Goal: Register for event/course

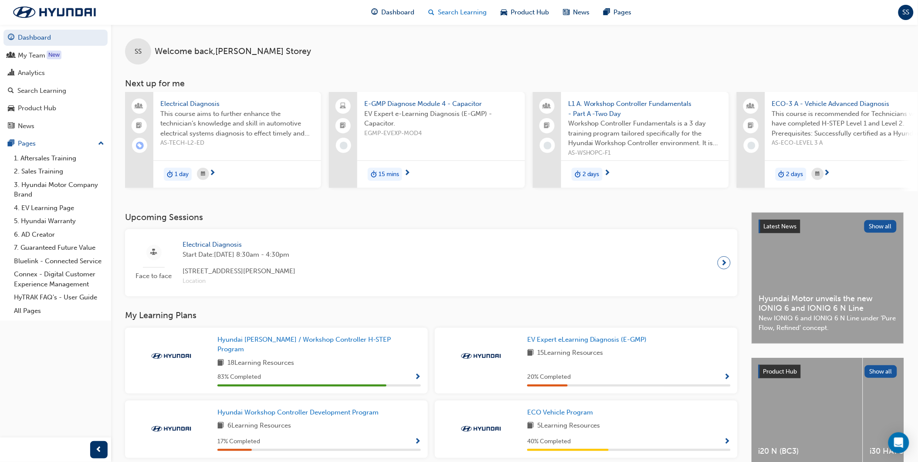
click at [466, 20] on div "Search Learning" at bounding box center [458, 12] width 72 height 18
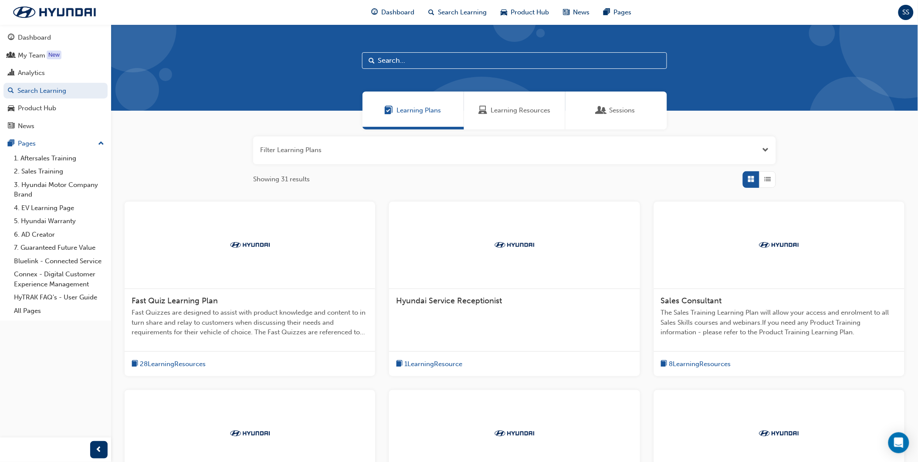
click at [471, 71] on div at bounding box center [514, 67] width 807 height 86
click at [463, 59] on input "text" at bounding box center [514, 60] width 305 height 17
type input "western"
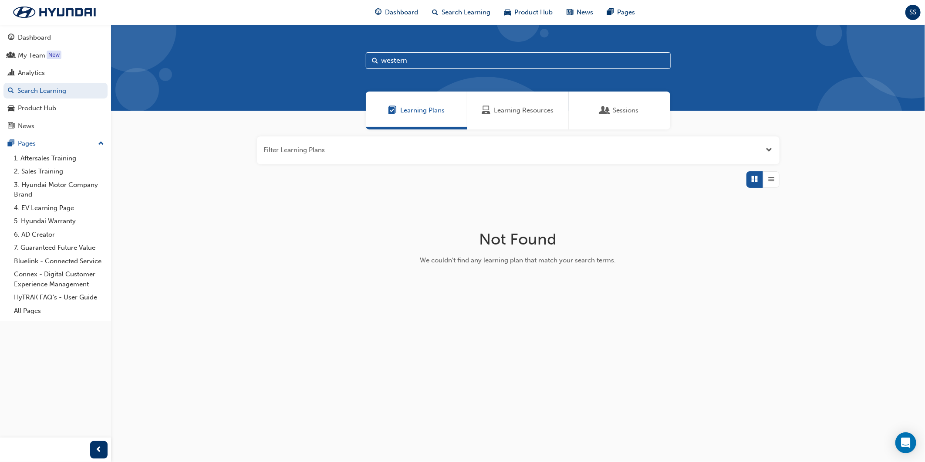
click at [426, 149] on button "button" at bounding box center [518, 150] width 523 height 28
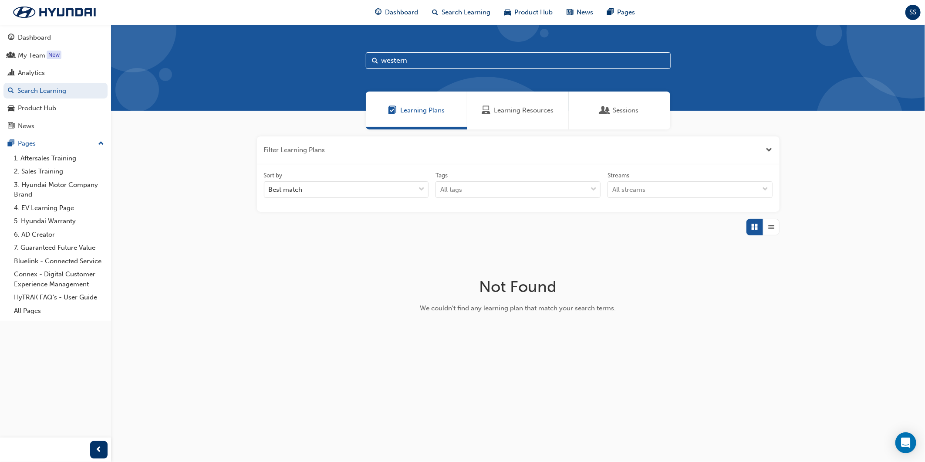
click at [426, 149] on button "button" at bounding box center [518, 150] width 523 height 28
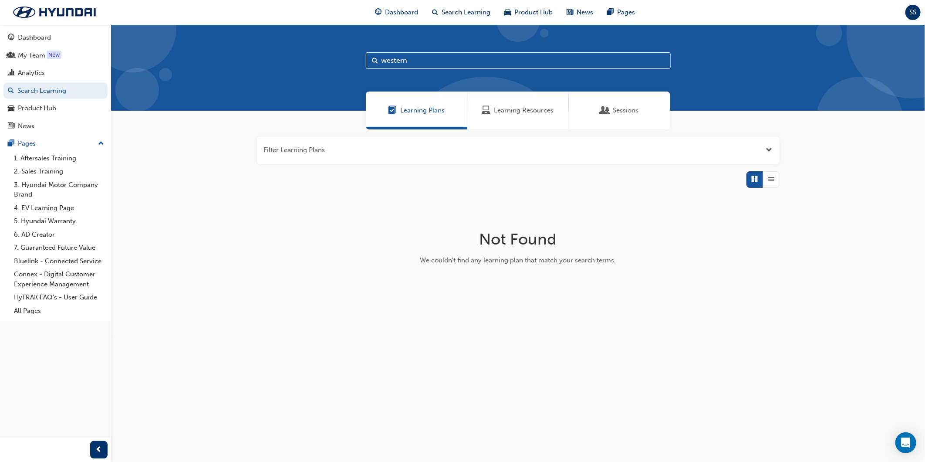
drag, startPoint x: 446, startPoint y: 37, endPoint x: 446, endPoint y: 42, distance: 4.8
click at [446, 42] on div "western" at bounding box center [518, 67] width 814 height 86
drag, startPoint x: 438, startPoint y: 60, endPoint x: 318, endPoint y: 64, distance: 119.8
click at [318, 64] on div "western" at bounding box center [518, 67] width 814 height 86
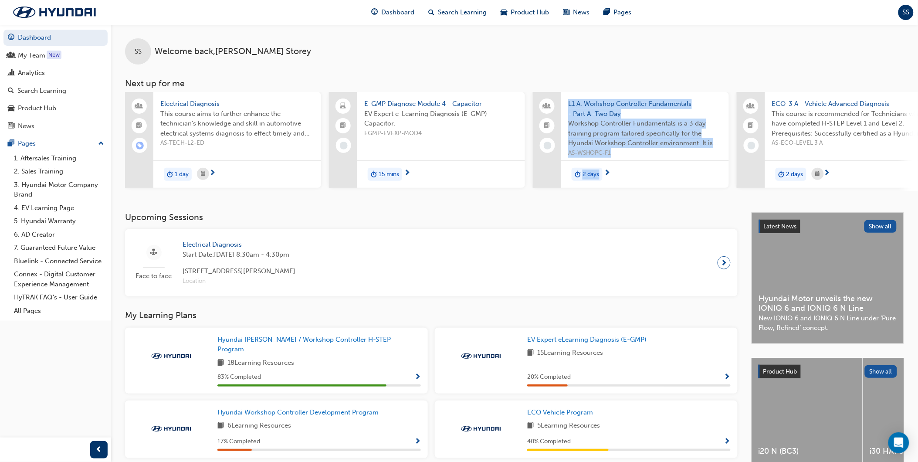
drag, startPoint x: 531, startPoint y: 194, endPoint x: 656, endPoint y: 209, distance: 125.9
click at [656, 209] on div "SS Welcome back , [PERSON_NAME] Next up for me Electrical Diagnosis This course…" at bounding box center [514, 118] width 807 height 188
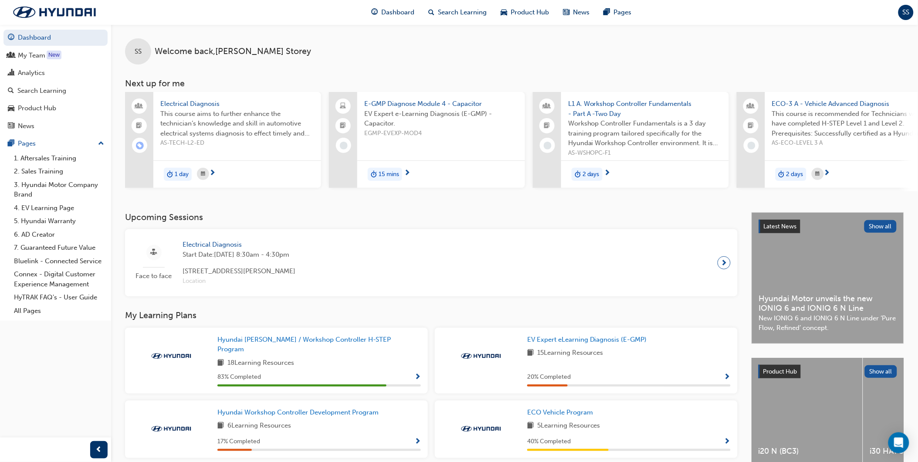
drag, startPoint x: 656, startPoint y: 209, endPoint x: 627, endPoint y: 223, distance: 32.5
click at [628, 222] on h3 "Upcoming Sessions" at bounding box center [431, 217] width 612 height 10
click at [437, 5] on div "Search Learning" at bounding box center [458, 12] width 72 height 18
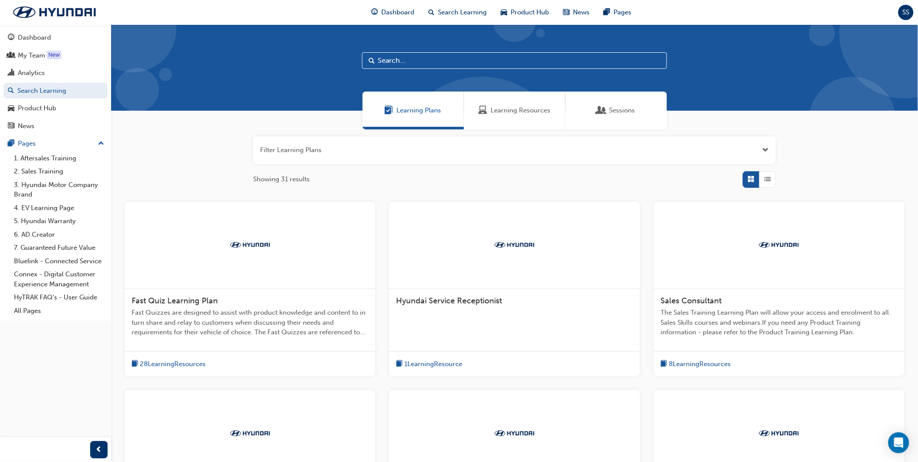
click at [630, 109] on span "Sessions" at bounding box center [622, 110] width 26 height 10
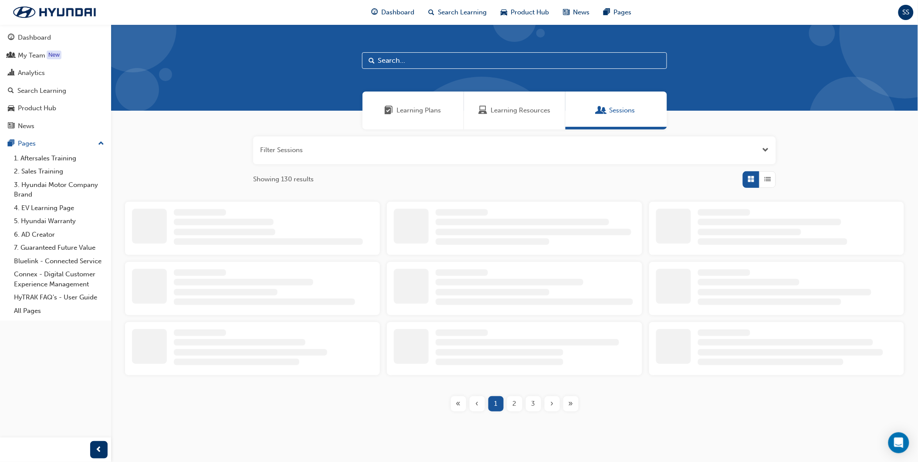
click at [498, 61] on input "text" at bounding box center [514, 60] width 305 height 17
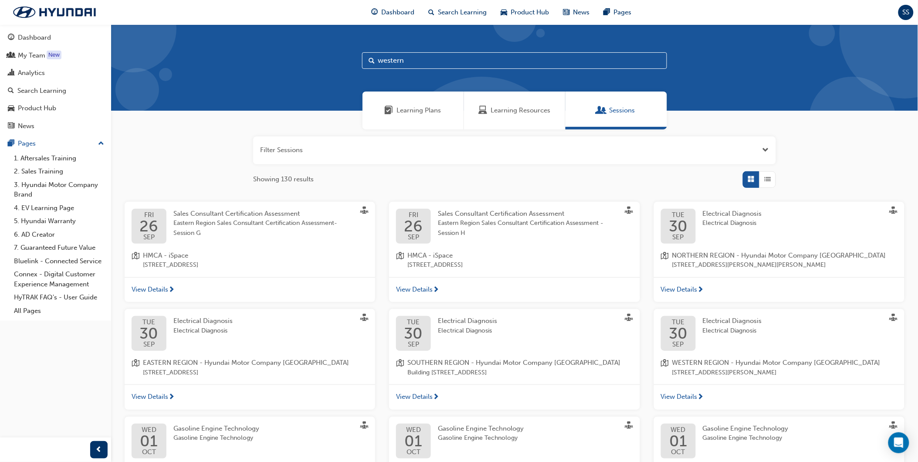
type input "western"
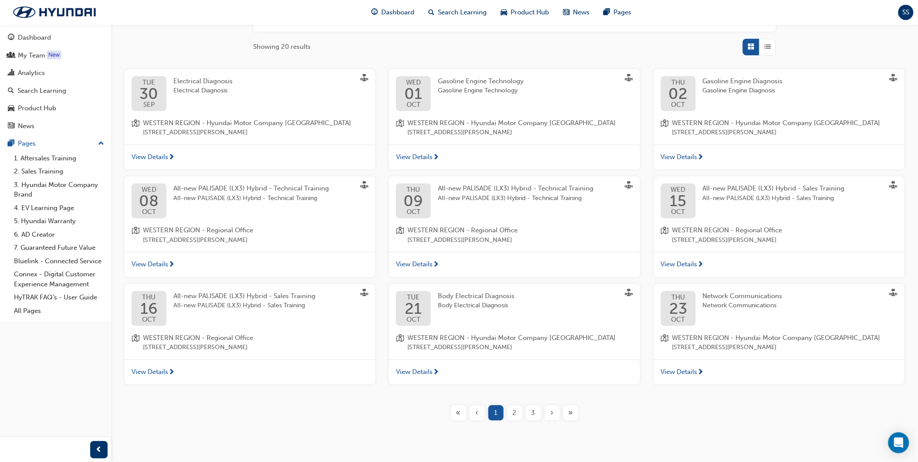
scroll to position [145, 0]
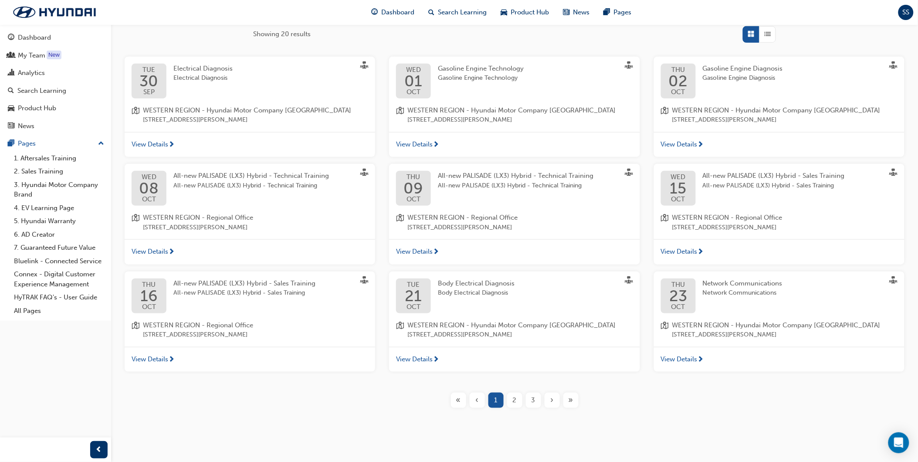
click at [242, 194] on div "All-new PALISADE (LX3) Hybrid - Technical Training All-new PALISADE (LX3) Hybri…" at bounding box center [257, 188] width 169 height 35
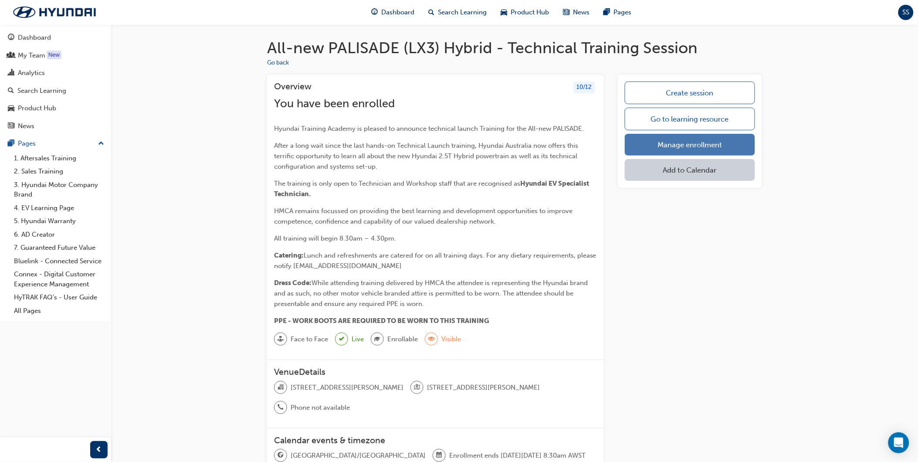
click at [684, 140] on link "Manage enrollment" at bounding box center [690, 145] width 130 height 22
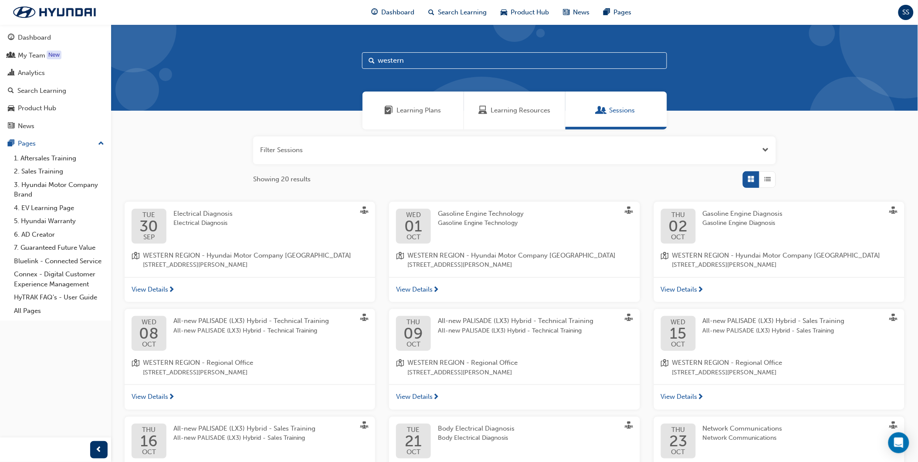
click at [530, 339] on div "All-new PALISADE (LX3) Hybrid - Technical Training All-new PALISADE (LX3) Hybri…" at bounding box center [522, 333] width 169 height 35
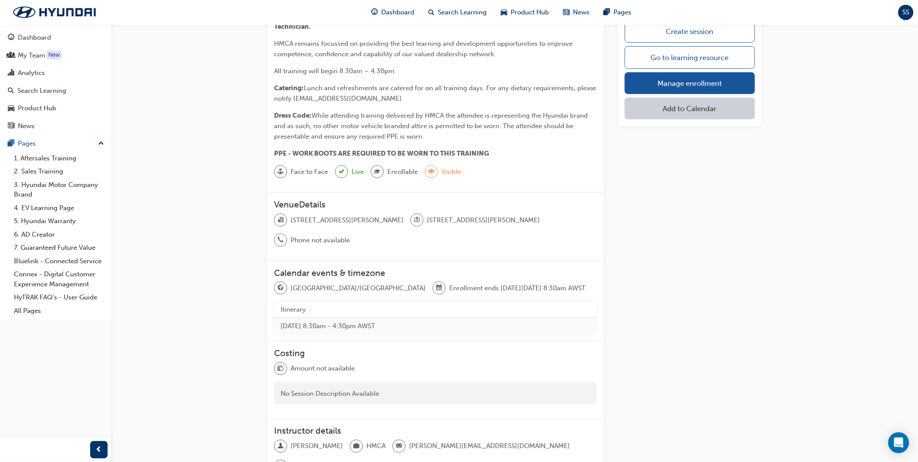
scroll to position [238, 0]
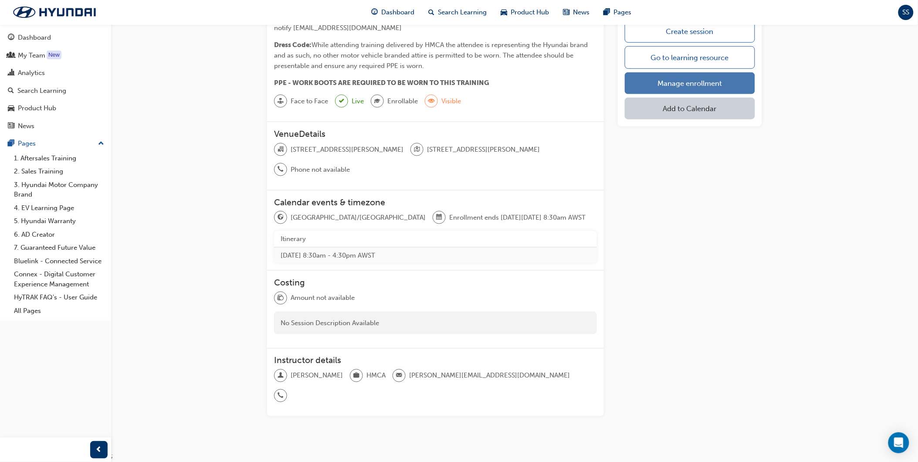
click at [669, 86] on link "Manage enrollment" at bounding box center [690, 83] width 130 height 22
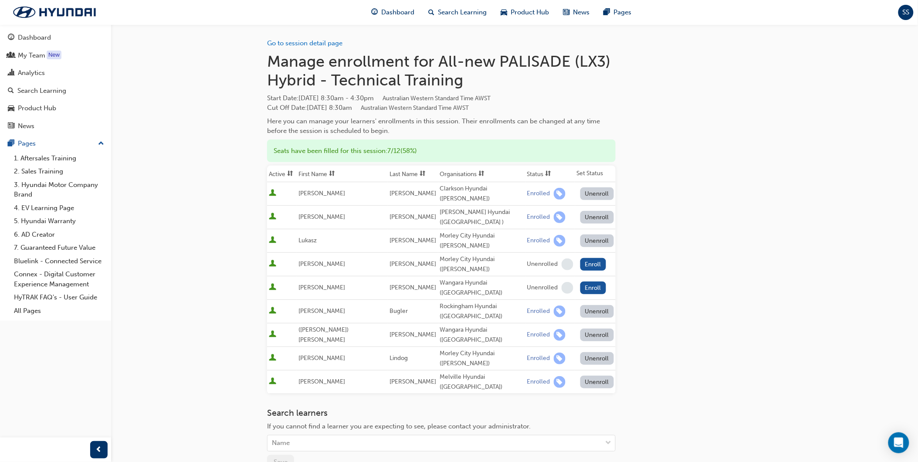
scroll to position [238, 0]
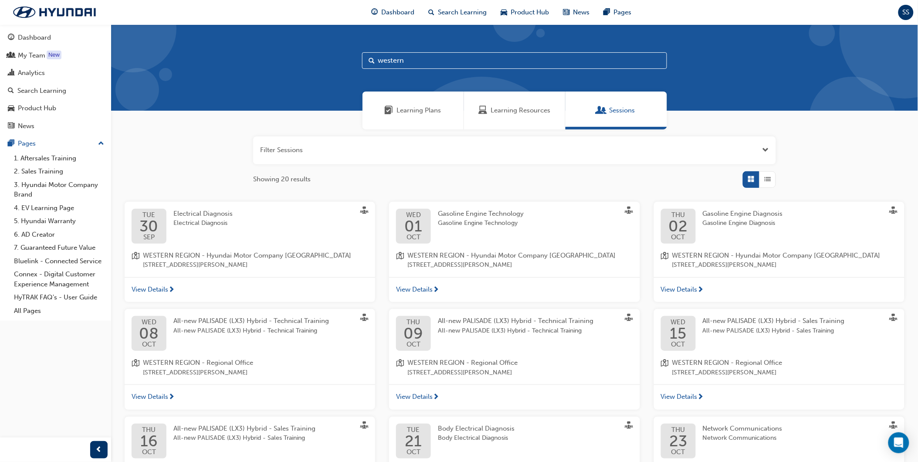
click at [264, 338] on div "All-new PALISADE (LX3) Hybrid - Technical Training All-new PALISADE (LX3) Hybri…" at bounding box center [257, 333] width 169 height 35
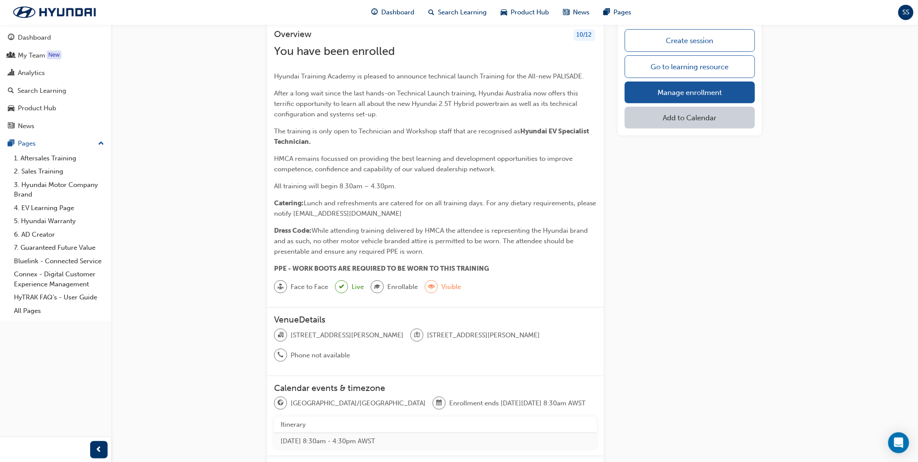
scroll to position [238, 0]
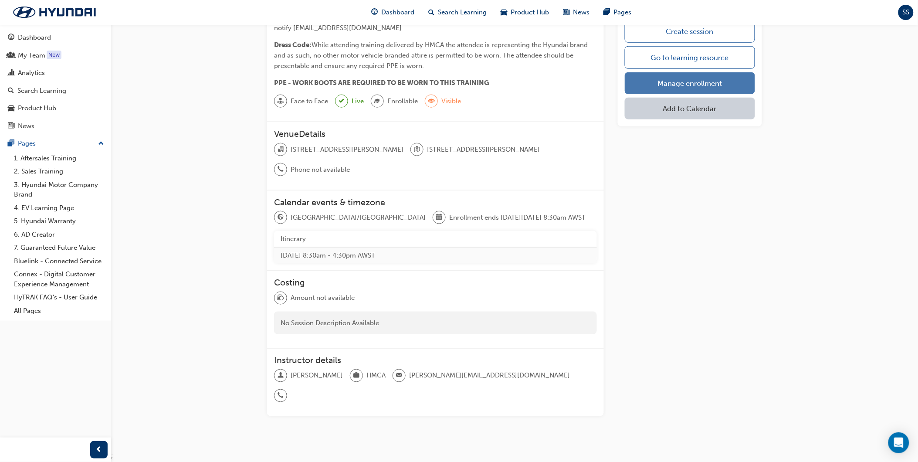
click at [683, 80] on link "Manage enrollment" at bounding box center [690, 83] width 130 height 22
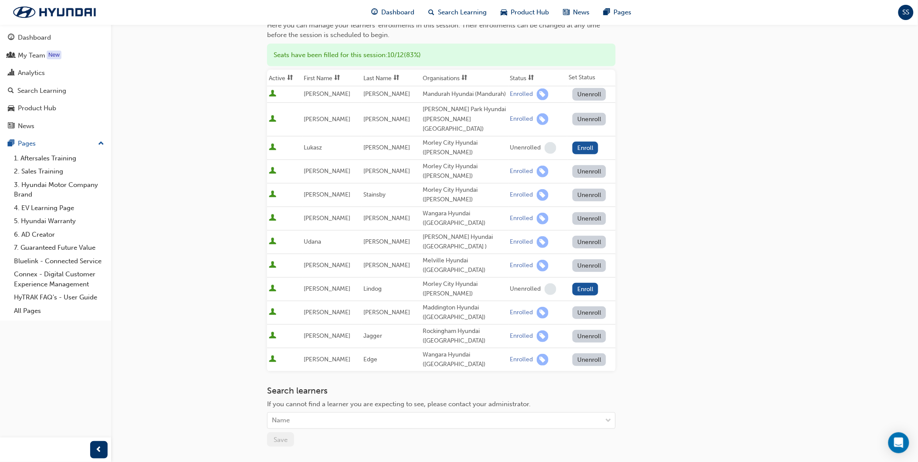
scroll to position [97, 0]
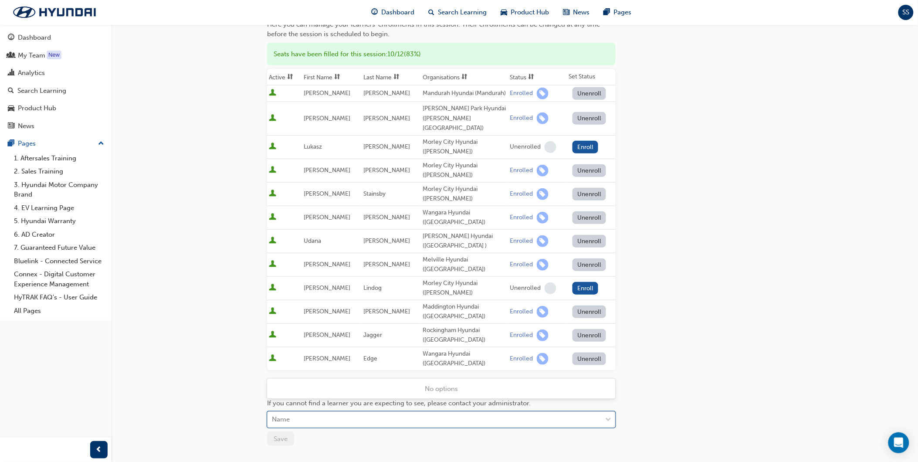
click at [391, 412] on div "Name" at bounding box center [434, 419] width 334 height 15
click at [331, 412] on div "Name" at bounding box center [434, 419] width 334 height 15
type input "buca"
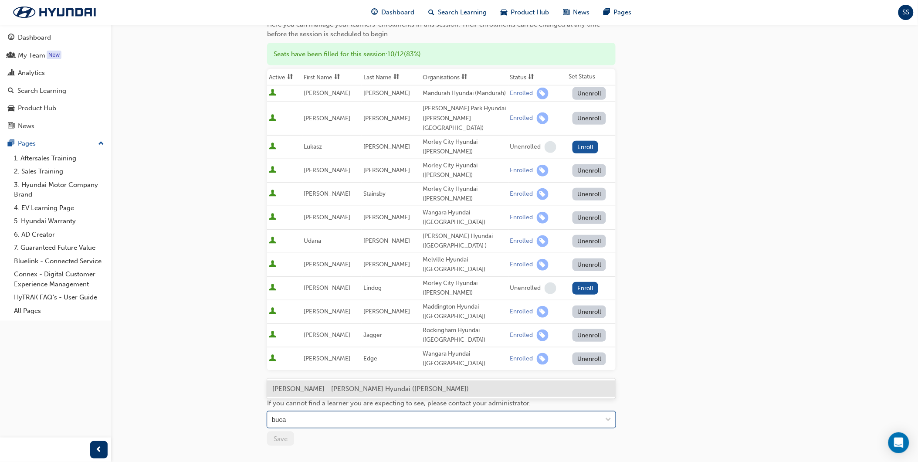
click at [362, 388] on span "[PERSON_NAME] - [PERSON_NAME] Hyundai ([PERSON_NAME])" at bounding box center [370, 389] width 196 height 8
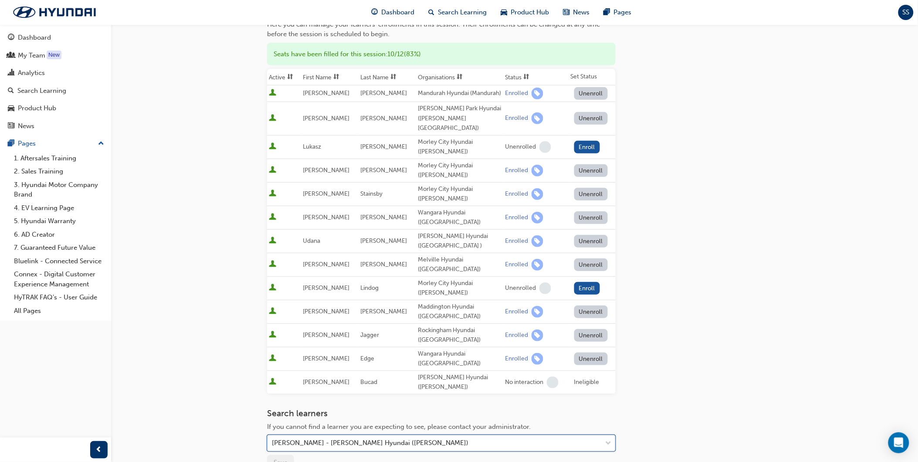
click at [359, 438] on div "[PERSON_NAME] - [PERSON_NAME] Hyundai ([PERSON_NAME])" at bounding box center [370, 443] width 196 height 10
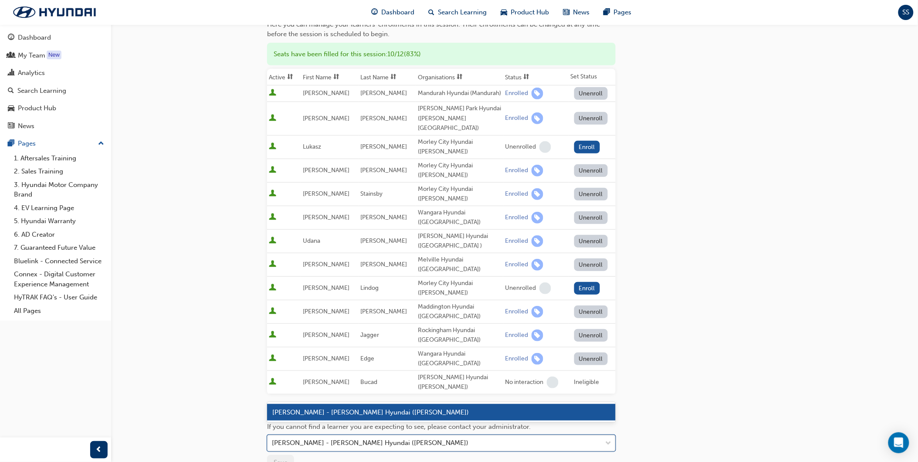
click at [359, 438] on div "[PERSON_NAME] - [PERSON_NAME] Hyundai ([PERSON_NAME])" at bounding box center [370, 443] width 196 height 10
click at [432, 436] on div "[PERSON_NAME] - [PERSON_NAME] Hyundai ([PERSON_NAME])" at bounding box center [434, 443] width 334 height 15
click at [660, 334] on div "Go to session detail page Manage enrollment for All-new PALISADE (LX3) Hybrid -…" at bounding box center [514, 232] width 495 height 609
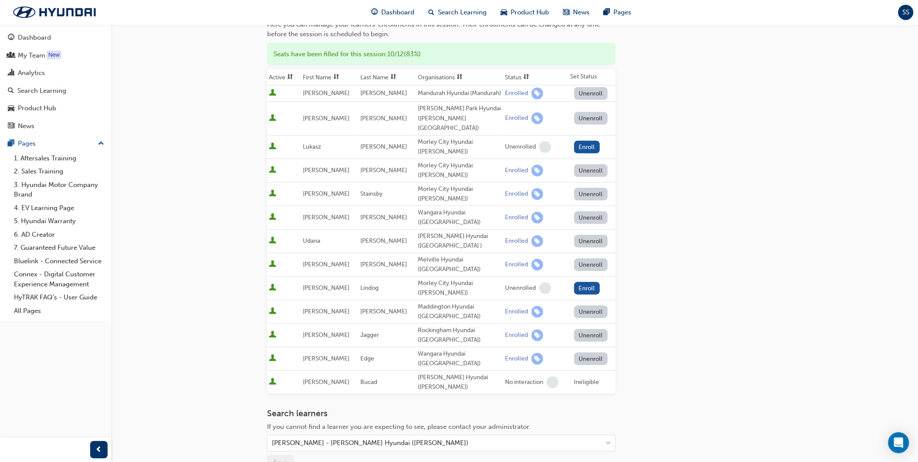
scroll to position [238, 0]
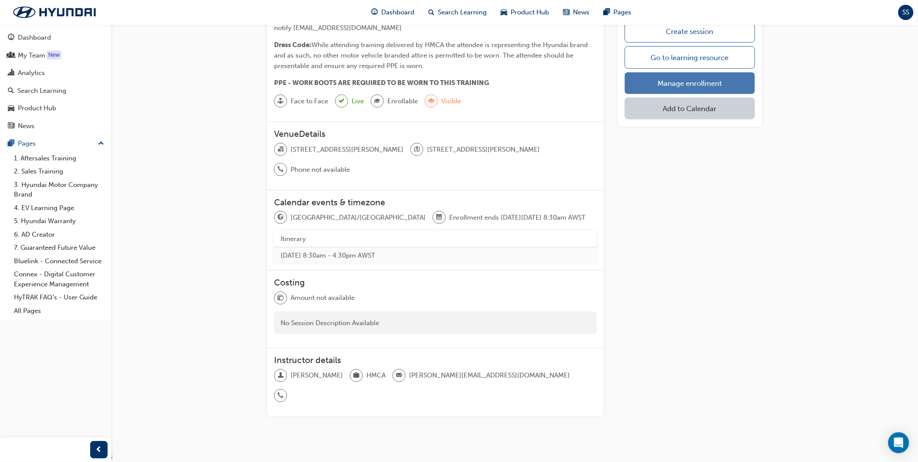
click at [681, 80] on link "Manage enrollment" at bounding box center [690, 83] width 130 height 22
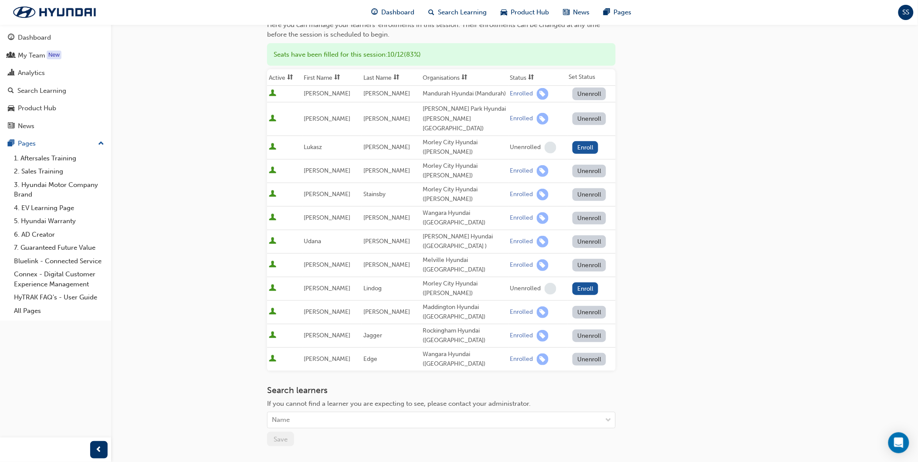
scroll to position [97, 0]
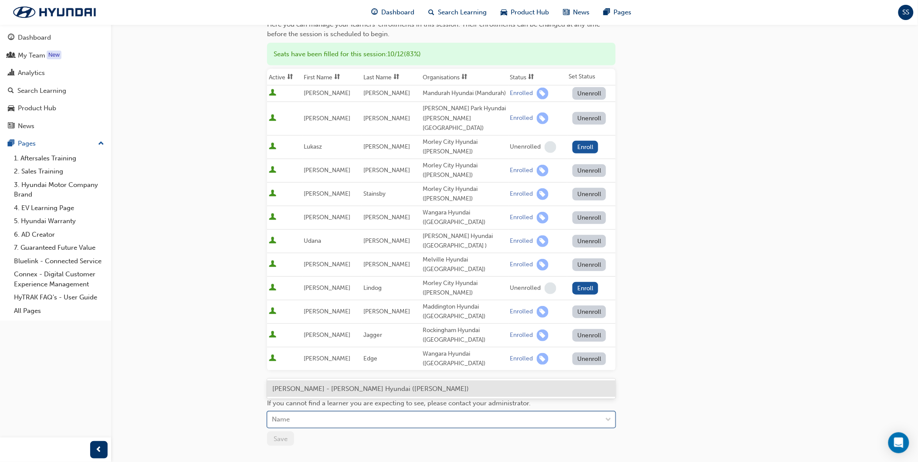
click at [302, 412] on div "Name" at bounding box center [434, 419] width 334 height 15
type input "ba"
click at [342, 390] on span "Xander [PERSON_NAME] - [PERSON_NAME] Hyundai ([PERSON_NAME])" at bounding box center [382, 389] width 220 height 8
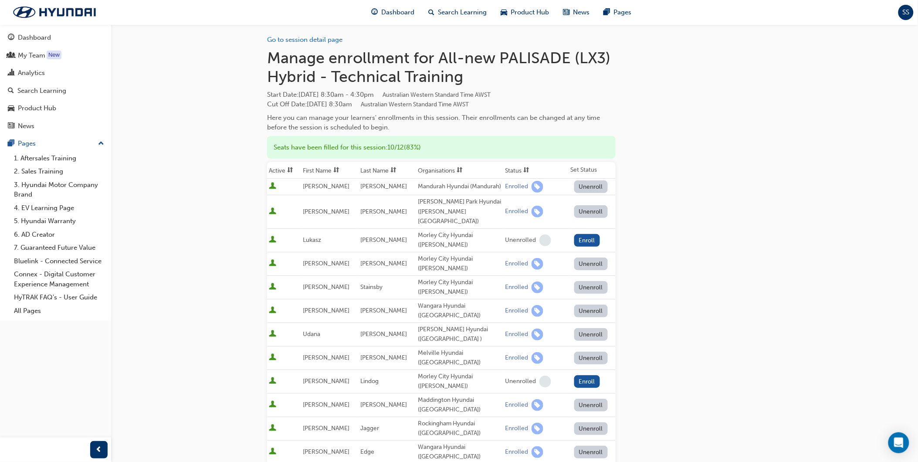
scroll to position [0, 0]
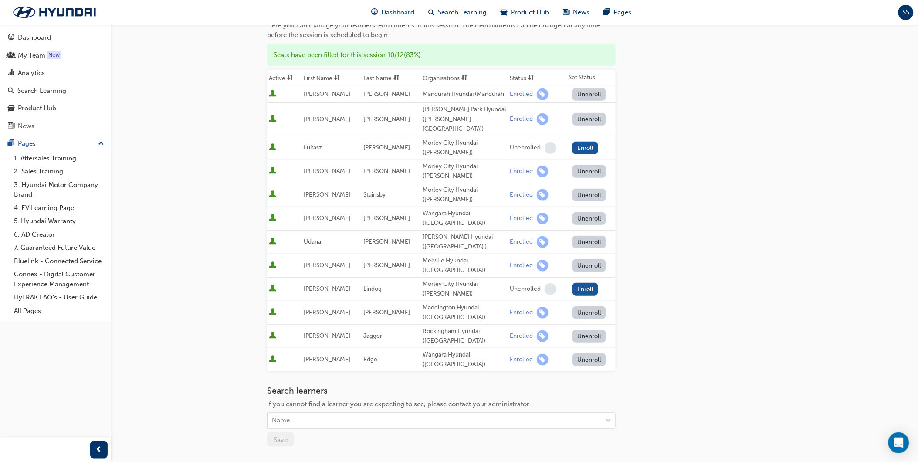
scroll to position [97, 0]
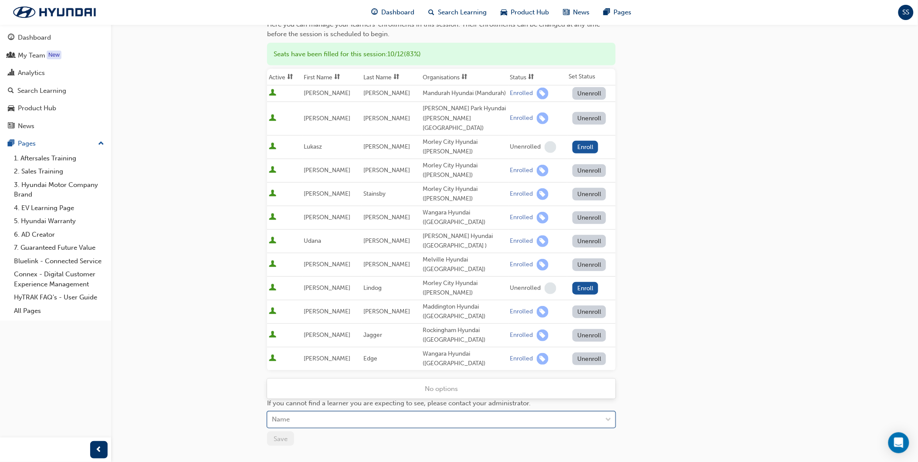
click at [377, 412] on div "Name" at bounding box center [434, 419] width 334 height 15
type input "st"
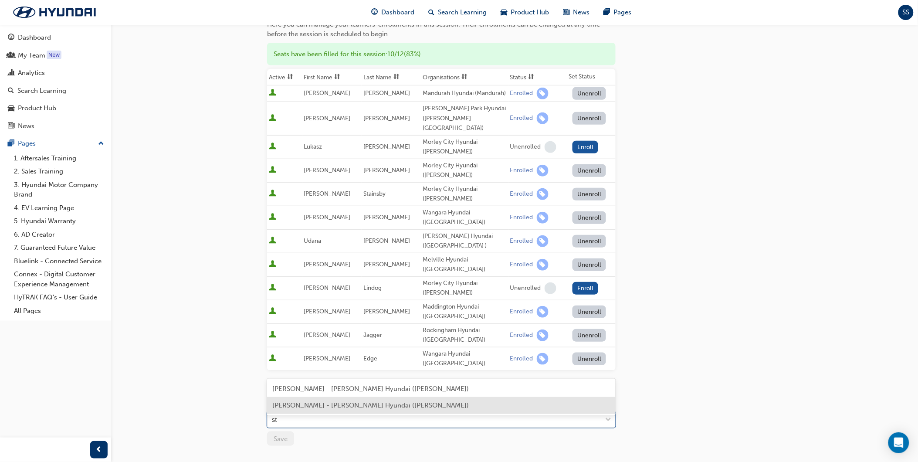
click at [333, 405] on span "Stuart Storey - John Hughes Hyundai (Victoria Park)" at bounding box center [370, 405] width 196 height 8
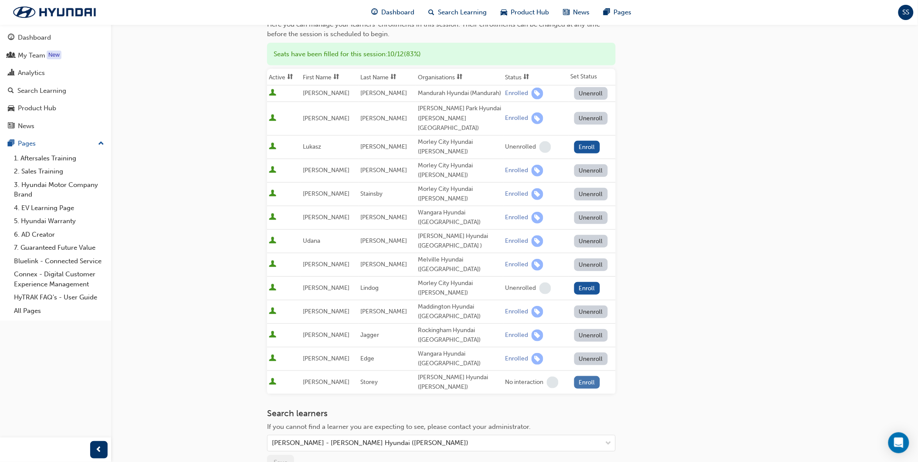
click at [586, 376] on button "Enroll" at bounding box center [587, 382] width 26 height 13
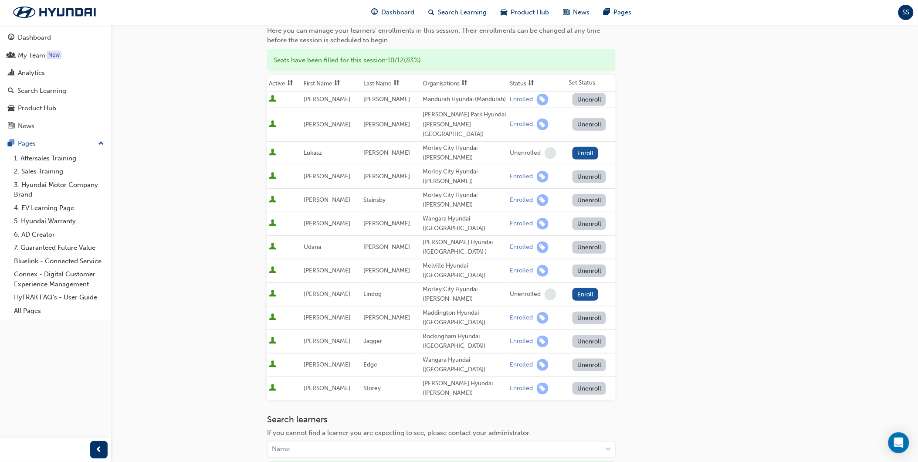
scroll to position [193, 0]
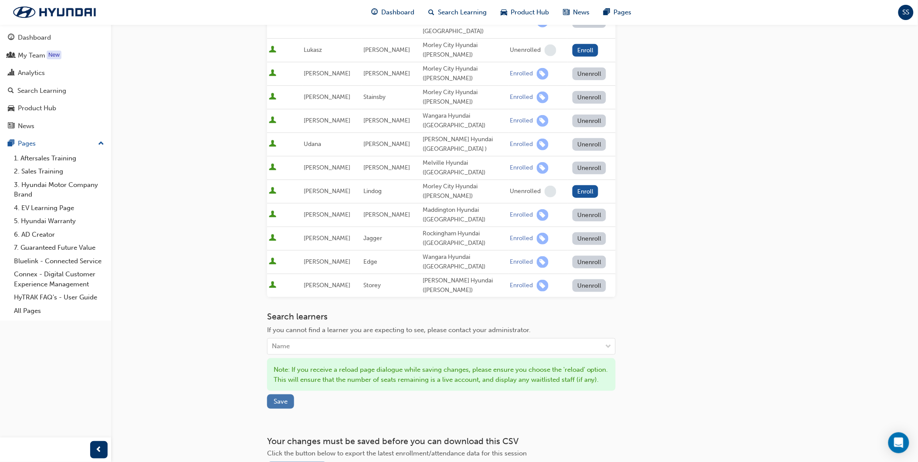
click at [288, 394] on button "Save" at bounding box center [280, 401] width 27 height 14
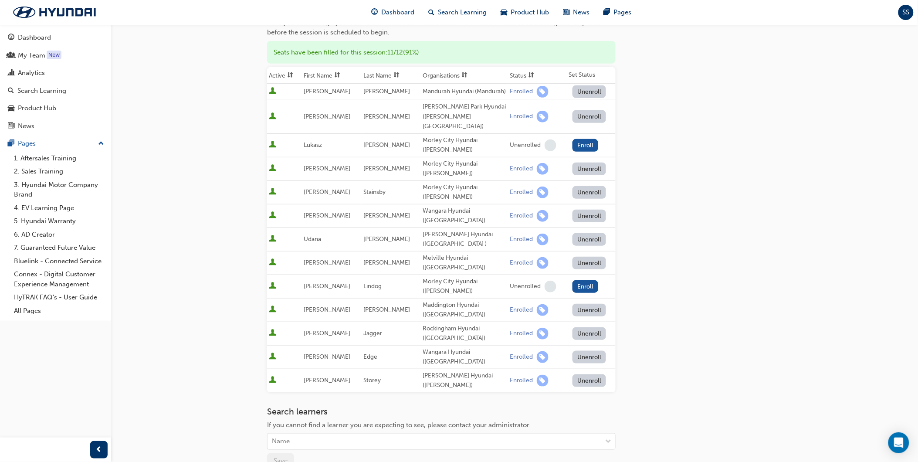
scroll to position [0, 0]
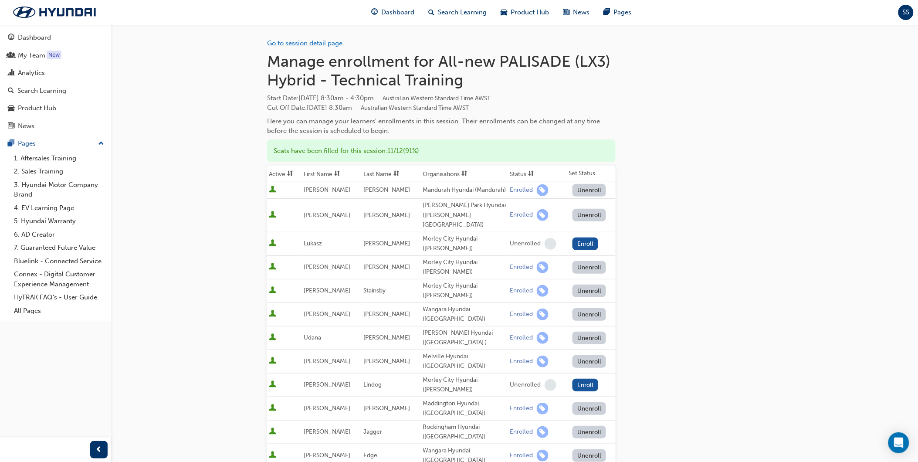
click at [282, 39] on link "Go to session detail page" at bounding box center [304, 43] width 75 height 8
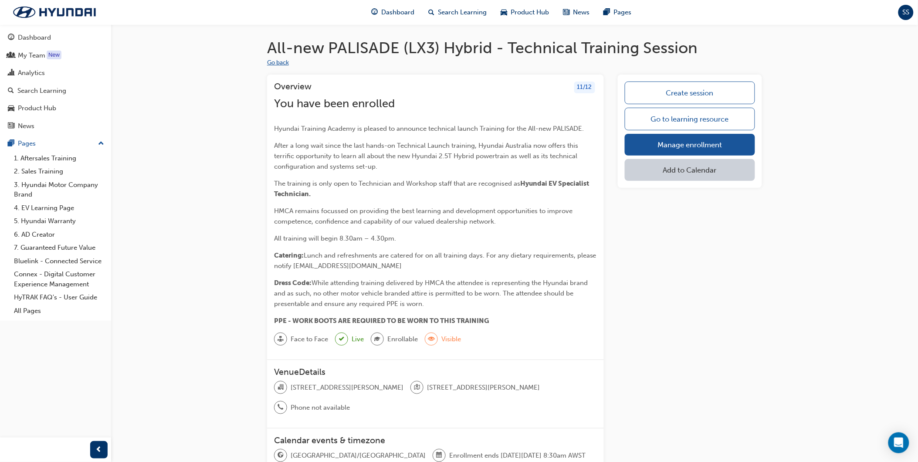
click at [273, 65] on button "Go back" at bounding box center [278, 63] width 22 height 10
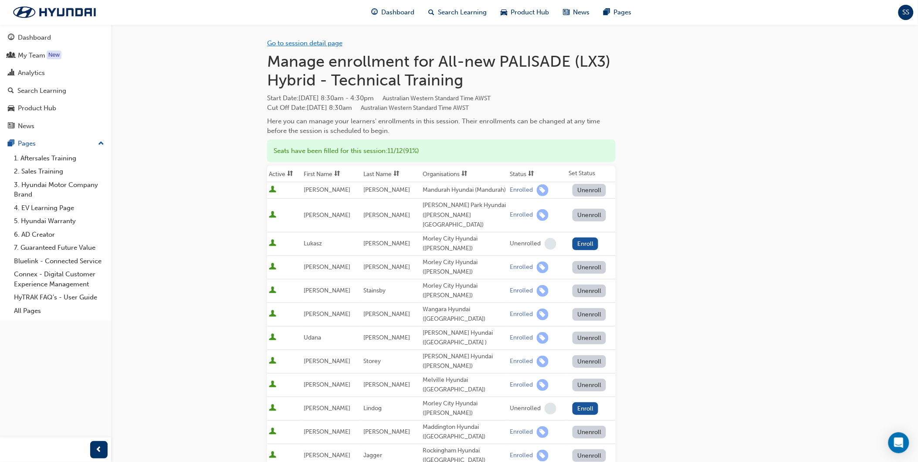
click at [293, 44] on link "Go to session detail page" at bounding box center [304, 43] width 75 height 8
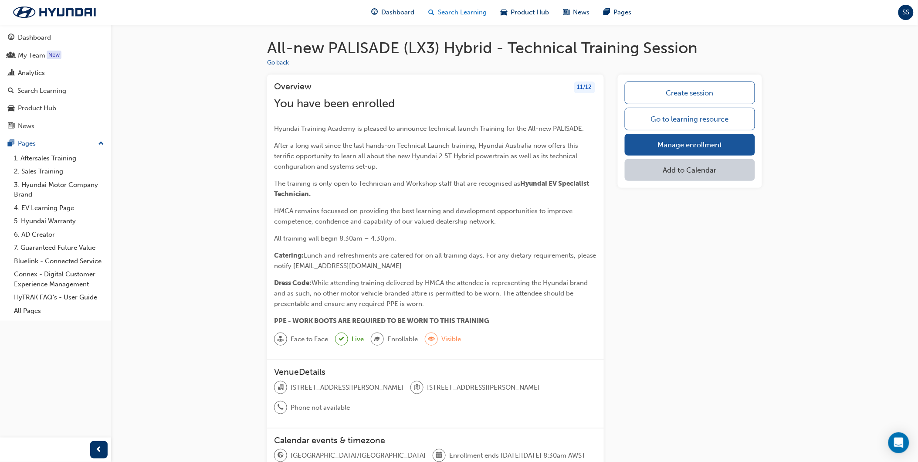
click at [462, 16] on span "Search Learning" at bounding box center [462, 12] width 49 height 10
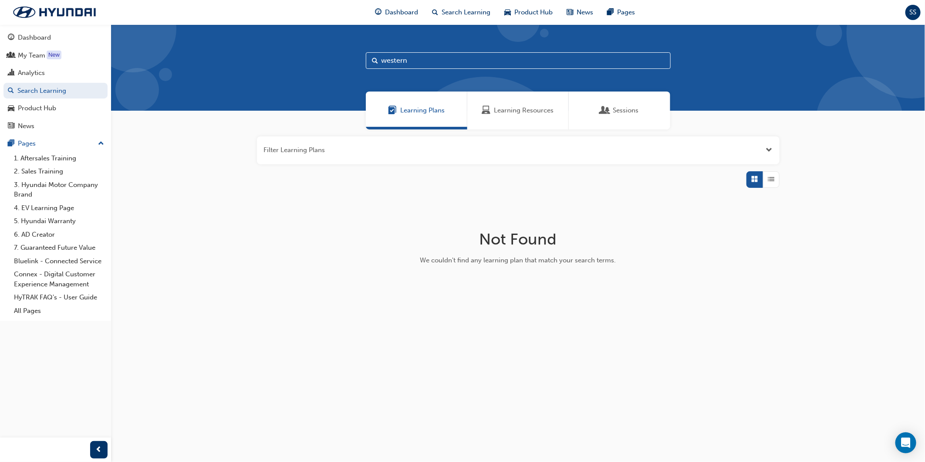
click at [620, 91] on div "Sessions" at bounding box center [619, 110] width 101 height 38
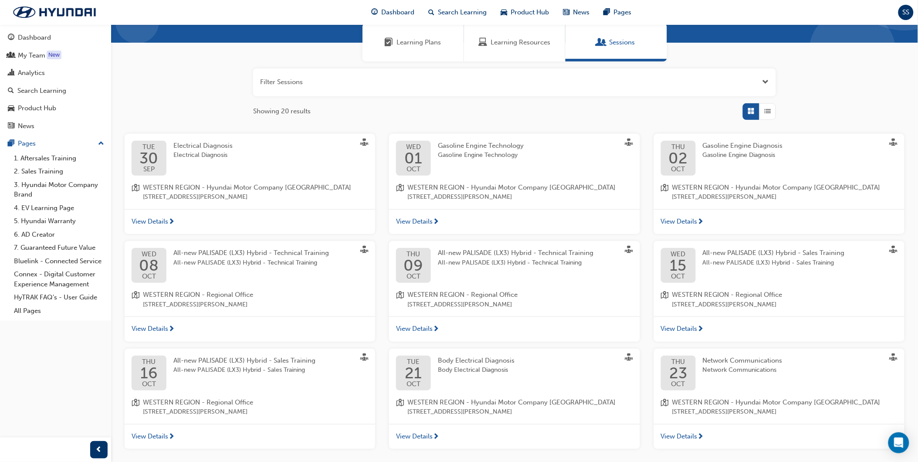
scroll to position [149, 0]
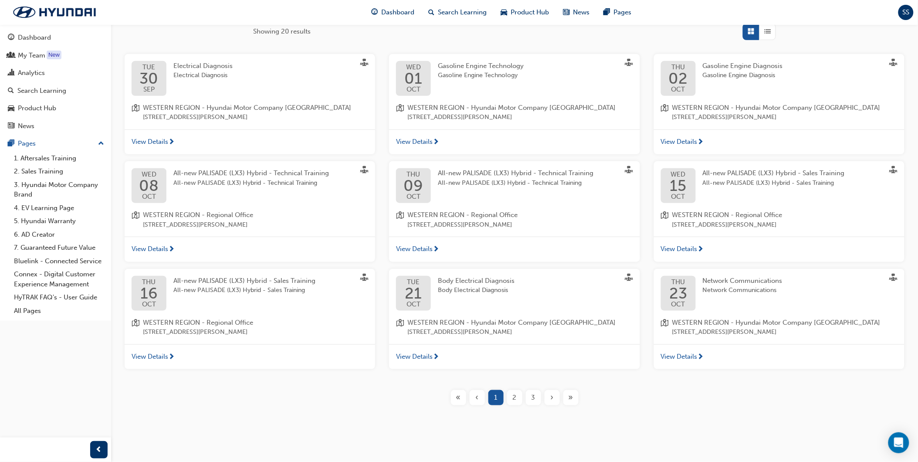
click at [293, 193] on div "All-new PALISADE (LX3) Hybrid - Technical Training All-new PALISADE (LX3) Hybri…" at bounding box center [257, 185] width 169 height 35
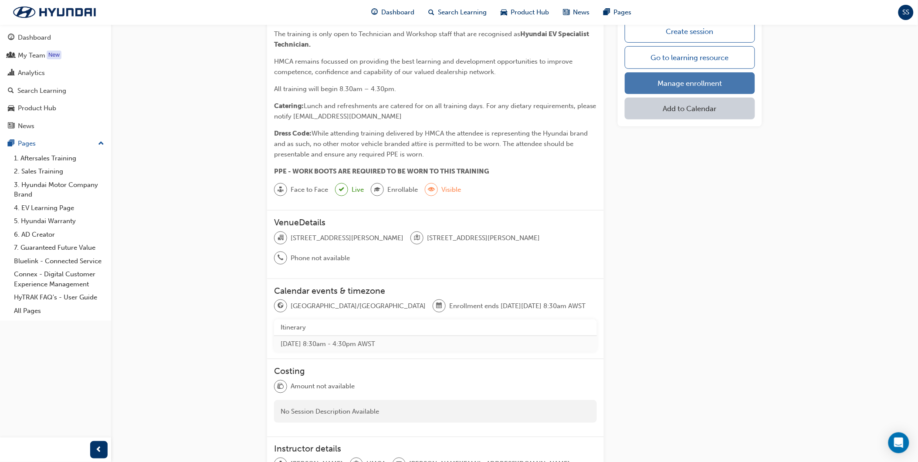
click at [697, 80] on link "Manage enrollment" at bounding box center [690, 83] width 130 height 22
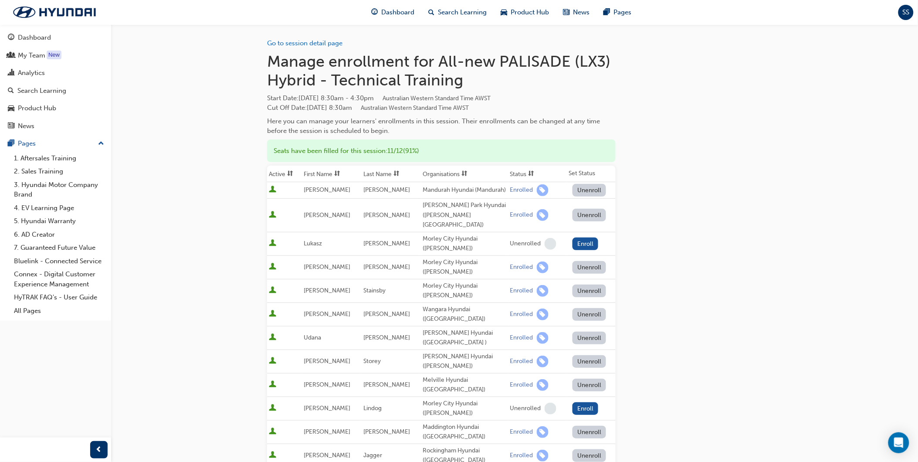
scroll to position [149, 0]
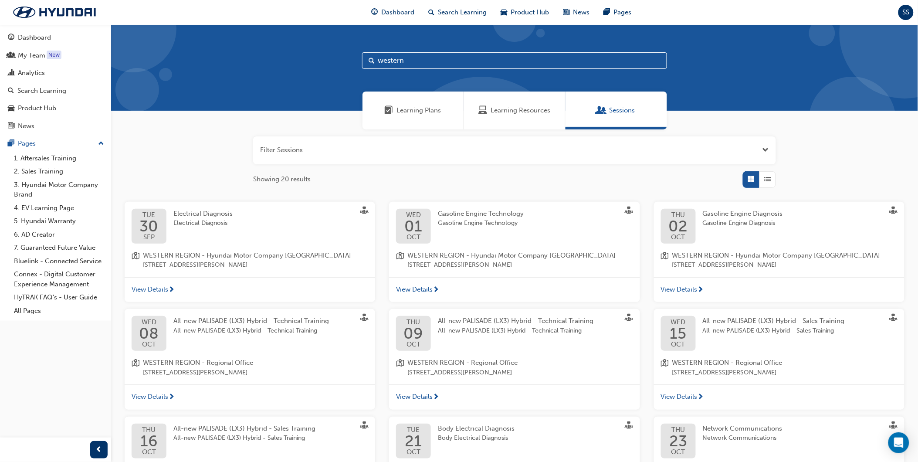
click at [520, 339] on div "All-new PALISADE (LX3) Hybrid - Technical Training All-new PALISADE (LX3) Hybri…" at bounding box center [522, 333] width 169 height 35
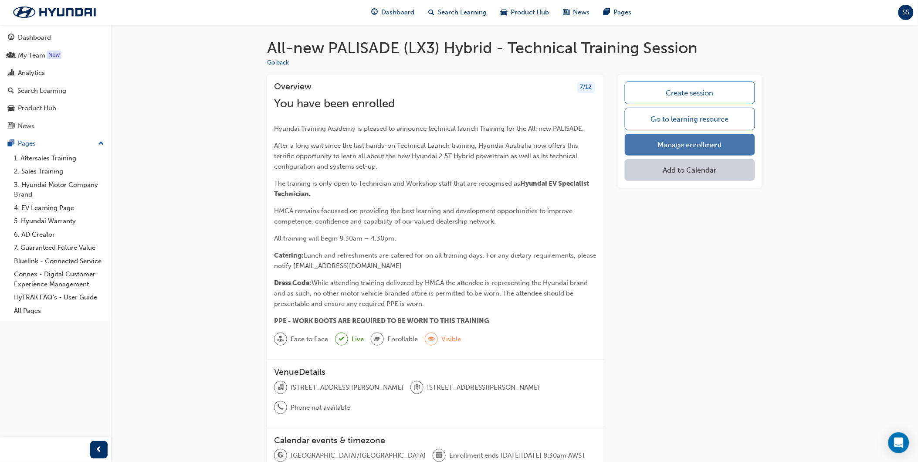
click at [655, 138] on link "Manage enrollment" at bounding box center [690, 145] width 130 height 22
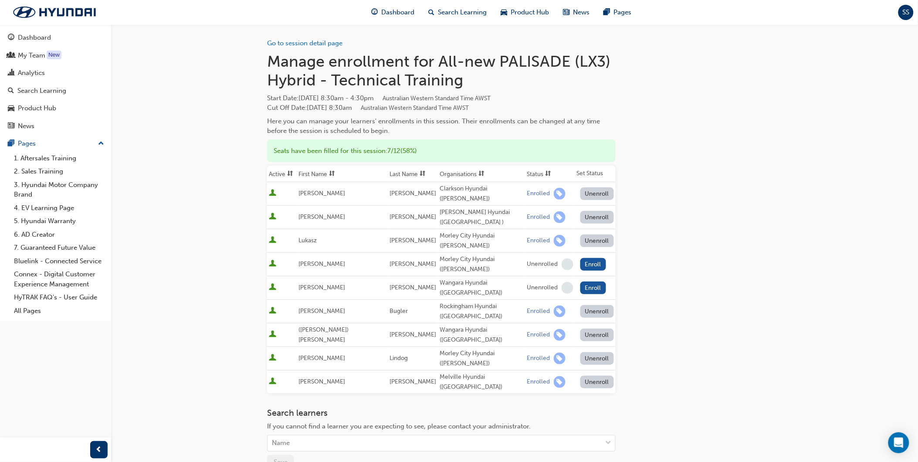
click at [328, 412] on div "Search learners If you cannot find a learner you are expecting to see, please c…" at bounding box center [441, 438] width 348 height 61
click at [329, 436] on div "Name" at bounding box center [434, 443] width 334 height 15
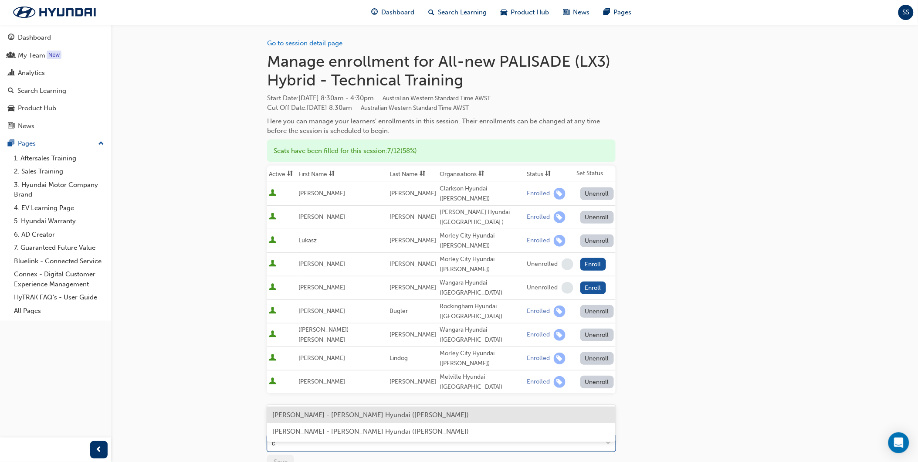
type input "ch"
click at [340, 413] on span "Christian Challoy - John Hughes Hyundai (Victoria Park)" at bounding box center [370, 415] width 196 height 8
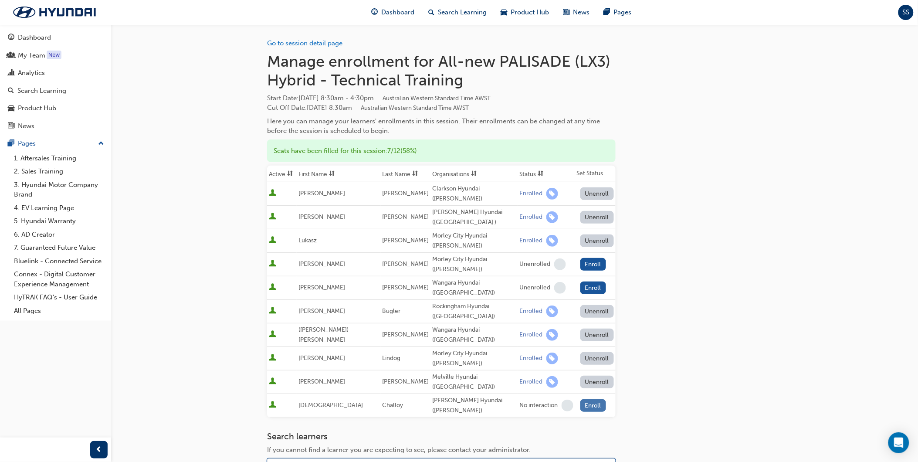
click at [587, 399] on button "Enroll" at bounding box center [593, 405] width 26 height 13
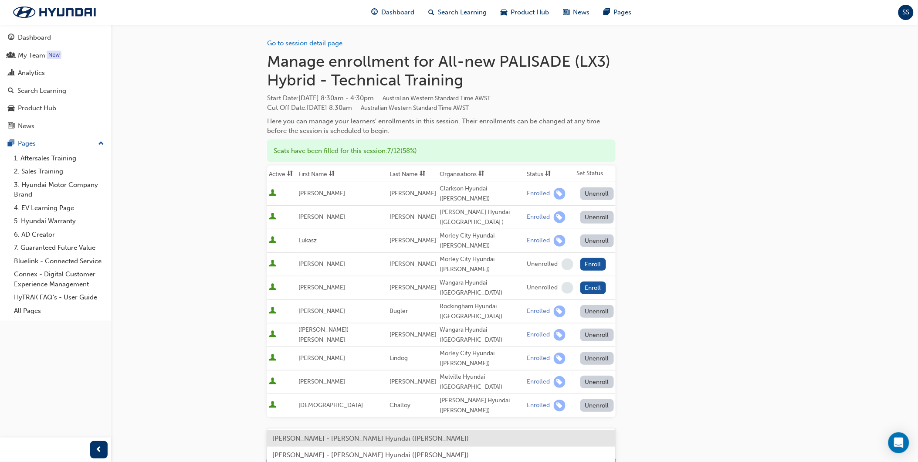
scroll to position [7, 0]
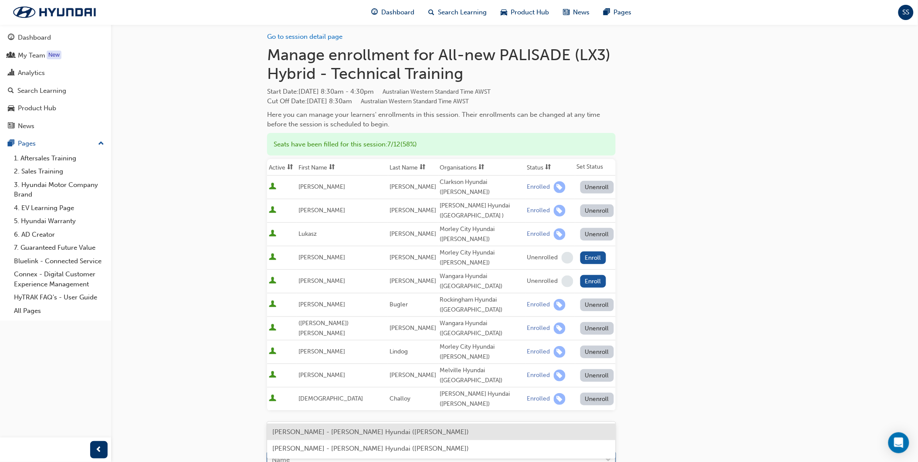
click at [389, 453] on div "Name" at bounding box center [434, 460] width 334 height 15
type input "bu"
click at [362, 430] on span "[PERSON_NAME] - [PERSON_NAME] Hyundai ([PERSON_NAME])" at bounding box center [370, 432] width 196 height 8
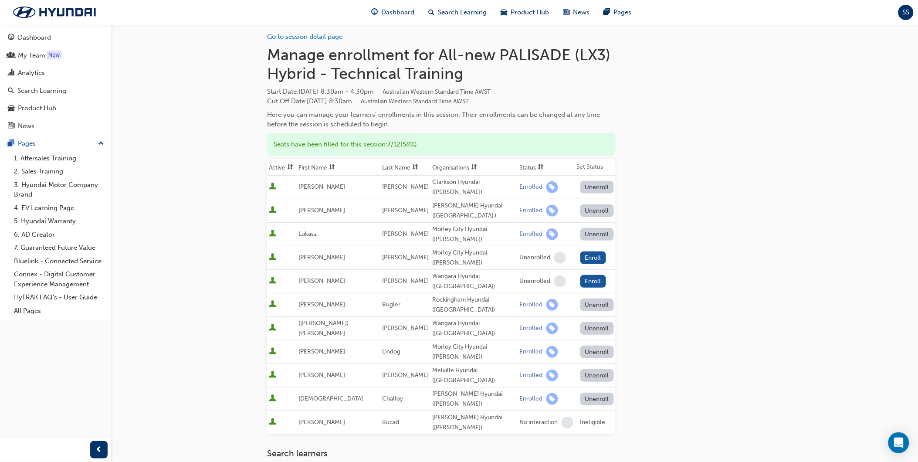
scroll to position [14, 0]
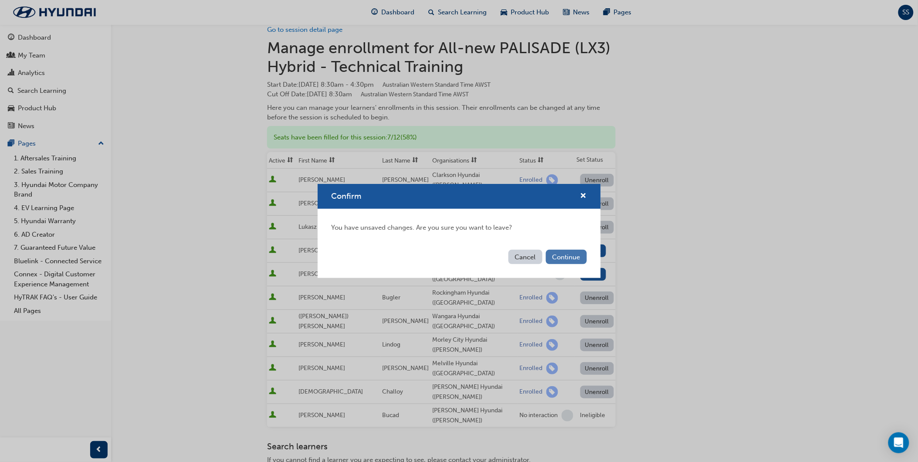
click at [571, 257] on button "Continue" at bounding box center [566, 257] width 41 height 14
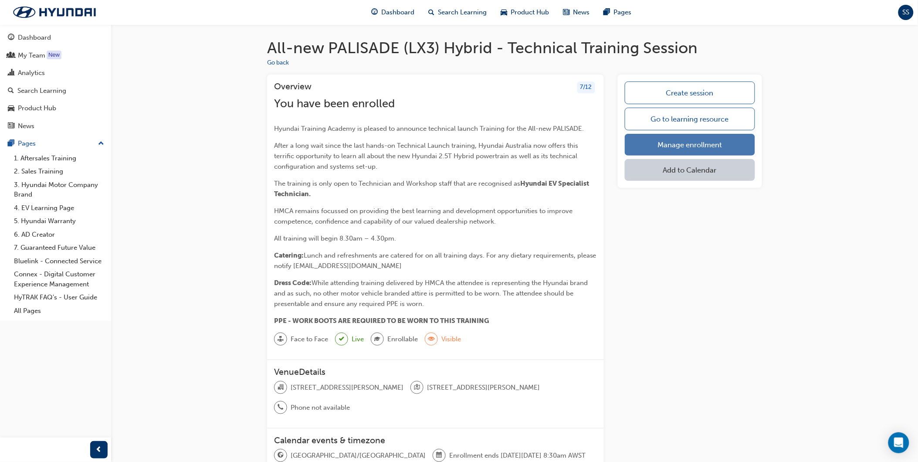
click at [639, 138] on link "Manage enrollment" at bounding box center [690, 145] width 130 height 22
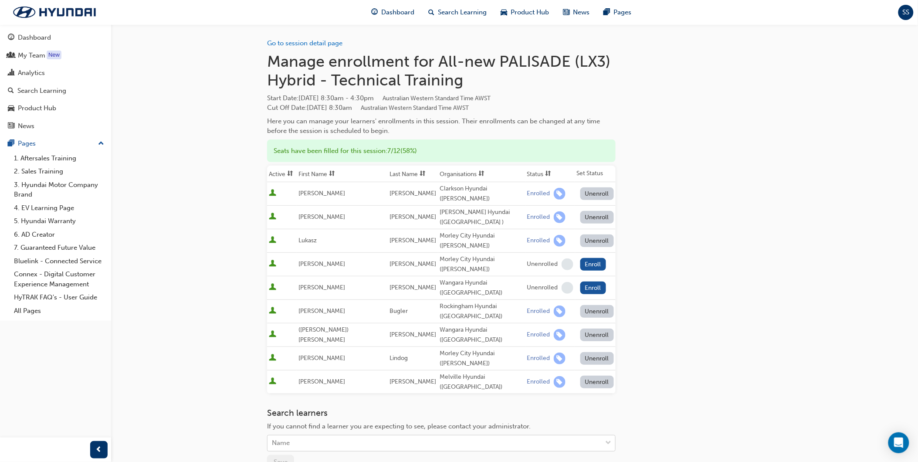
click at [316, 436] on div "Name" at bounding box center [434, 443] width 334 height 15
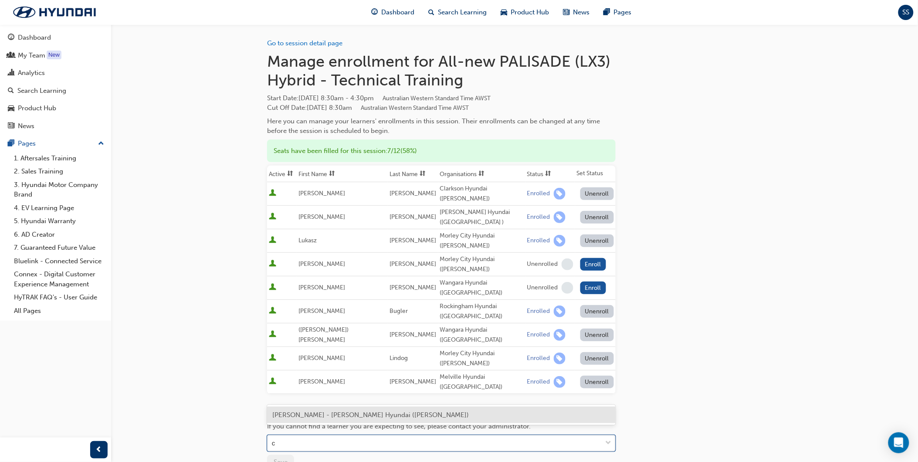
type input "ch"
click at [344, 411] on span "Christian Challoy - John Hughes Hyundai (Victoria Park)" at bounding box center [370, 415] width 196 height 8
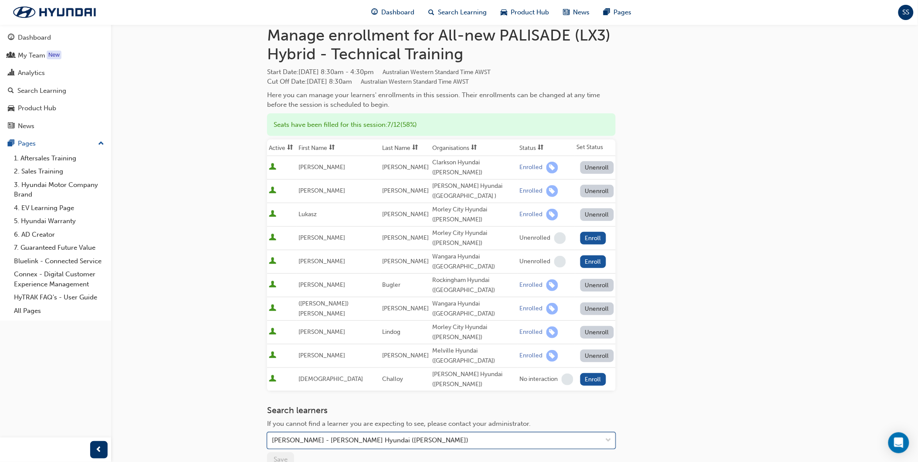
scroll to position [48, 0]
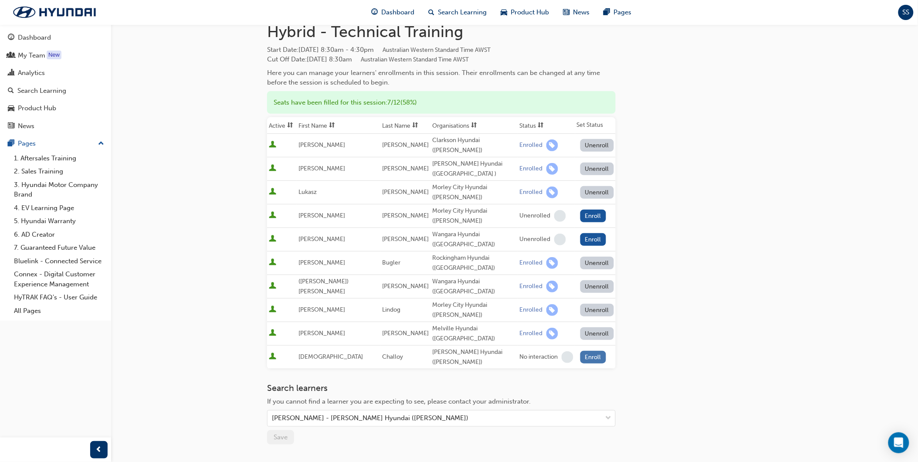
click at [582, 351] on button "Enroll" at bounding box center [593, 357] width 26 height 13
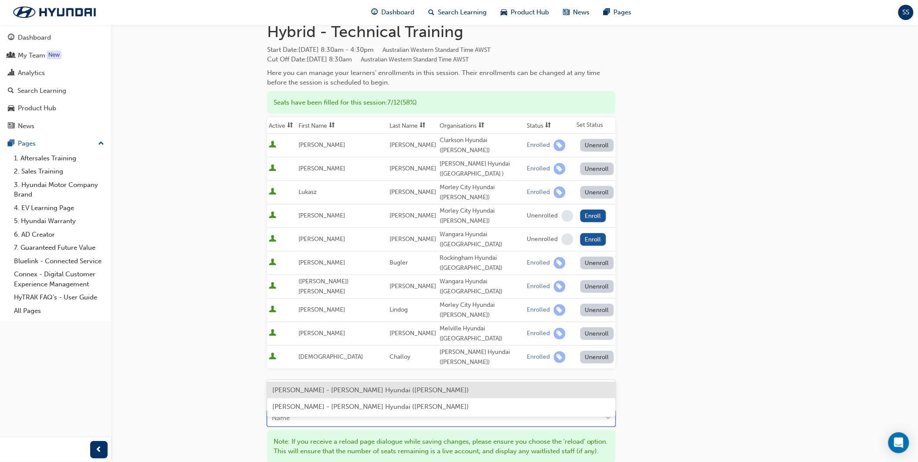
click at [351, 411] on div "Name" at bounding box center [434, 418] width 334 height 15
type input "sa"
click at [360, 389] on span "Lal Ram Buatsaih Samza - John Hughes Hyundai (Victoria Park)" at bounding box center [381, 390] width 218 height 8
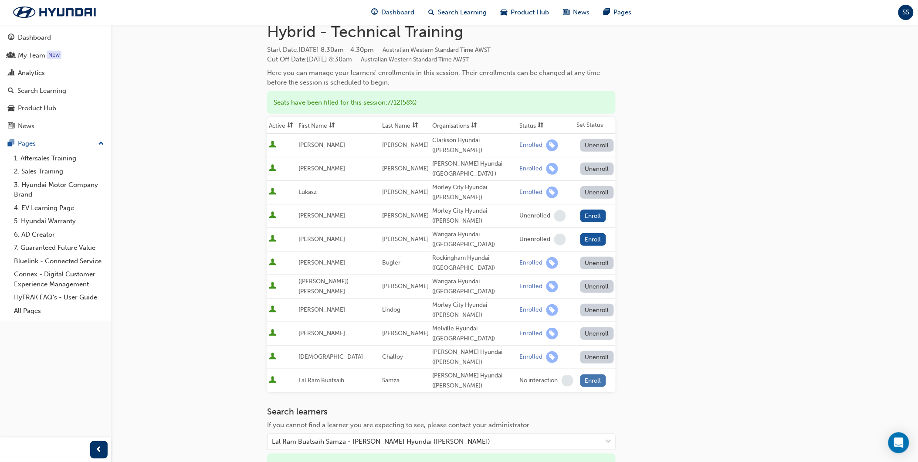
click at [583, 374] on button "Enroll" at bounding box center [593, 380] width 26 height 13
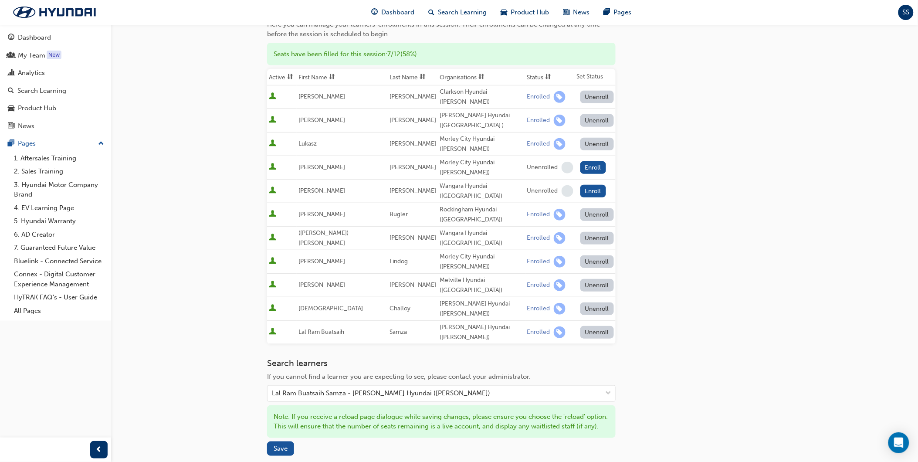
scroll to position [145, 0]
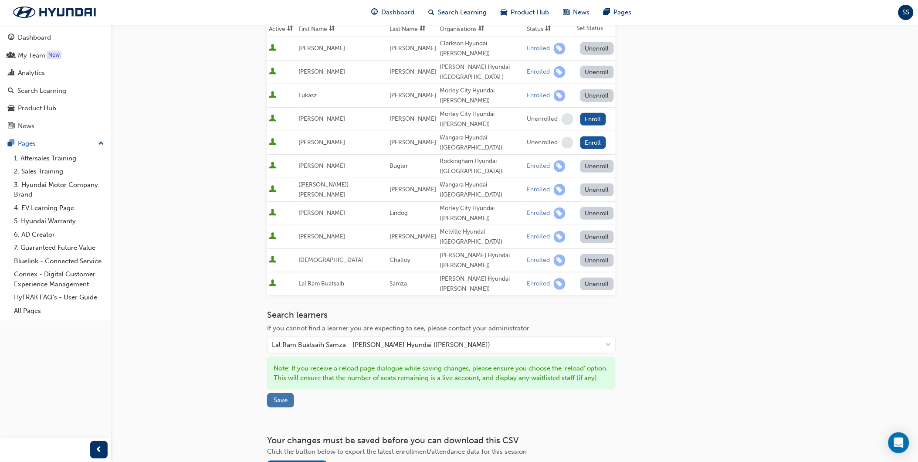
click at [283, 396] on span "Save" at bounding box center [281, 400] width 14 height 8
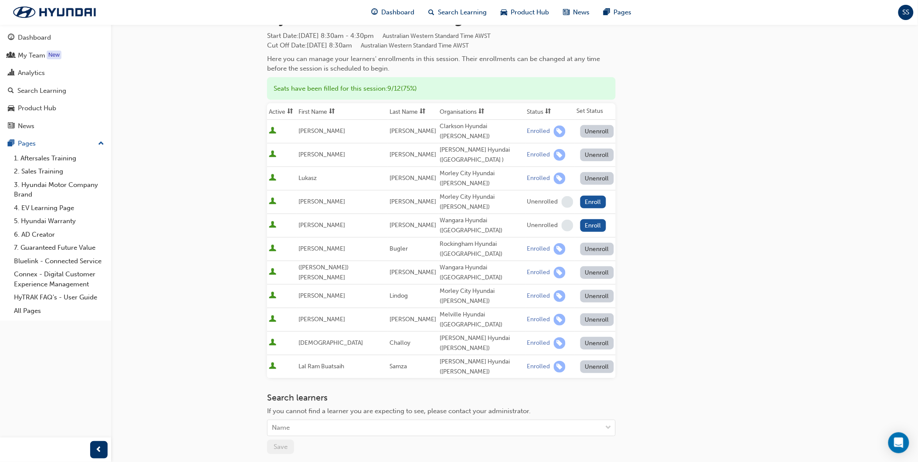
scroll to position [0, 0]
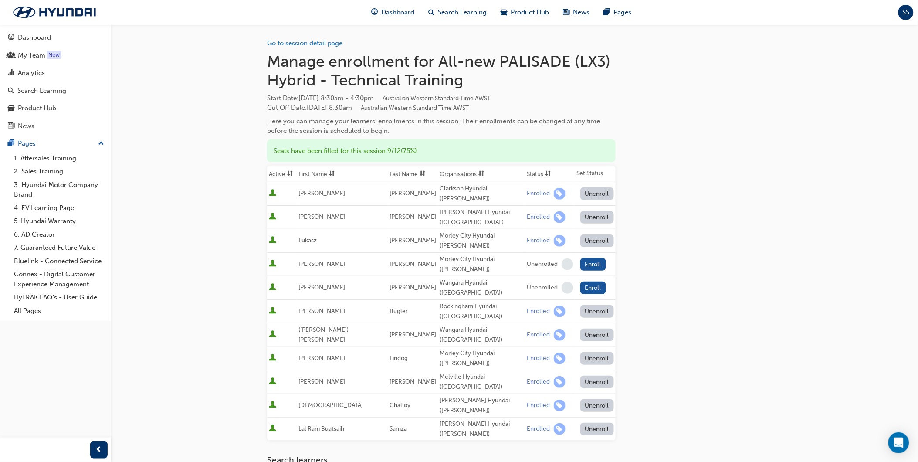
click at [136, 132] on div "Go to session detail page Manage enrollment for All-new PALISADE (LX3) Hybrid -…" at bounding box center [459, 316] width 918 height 633
click at [583, 399] on button "Unenroll" at bounding box center [597, 405] width 34 height 13
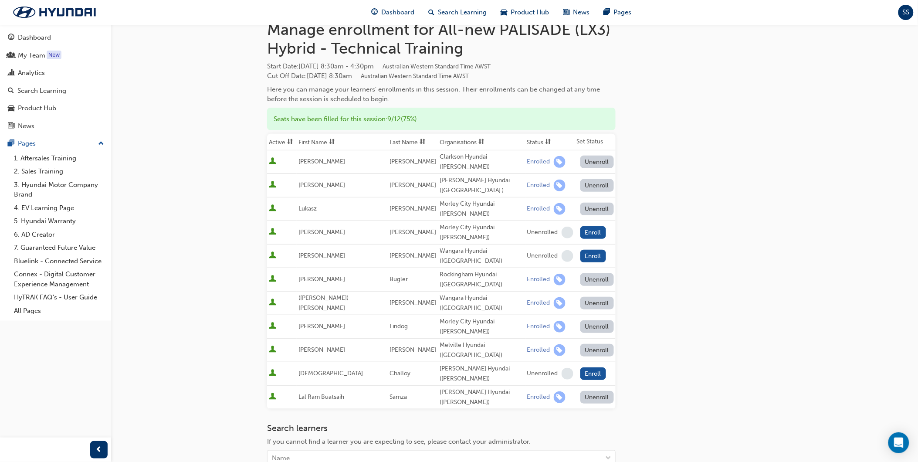
scroll to position [48, 0]
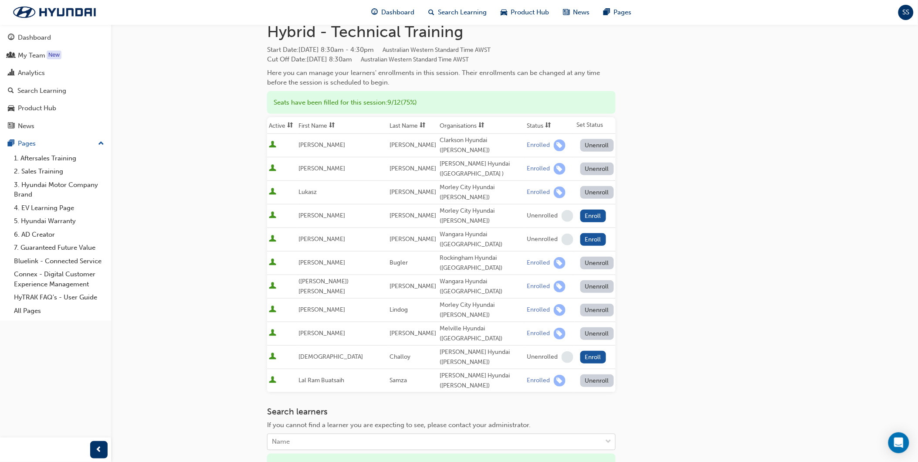
click at [363, 434] on div "Name" at bounding box center [434, 441] width 334 height 15
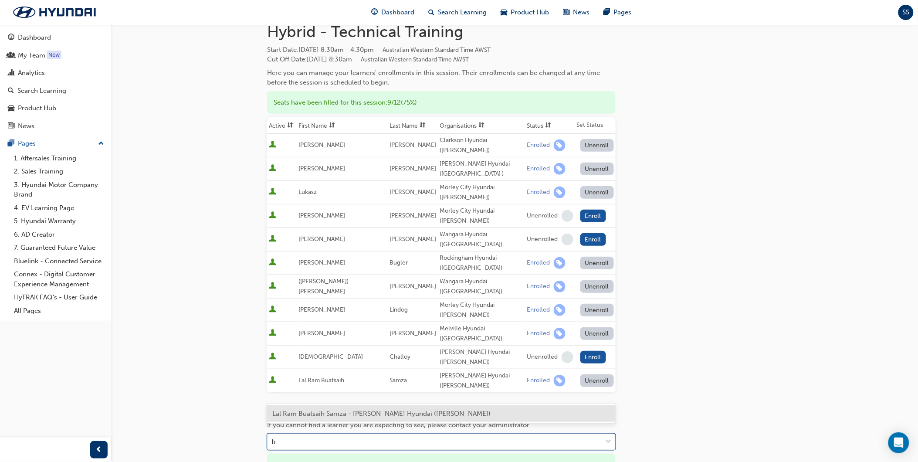
type input "ba"
click at [345, 412] on span "Xander [PERSON_NAME] - [PERSON_NAME] Hyundai ([PERSON_NAME])" at bounding box center [382, 413] width 220 height 8
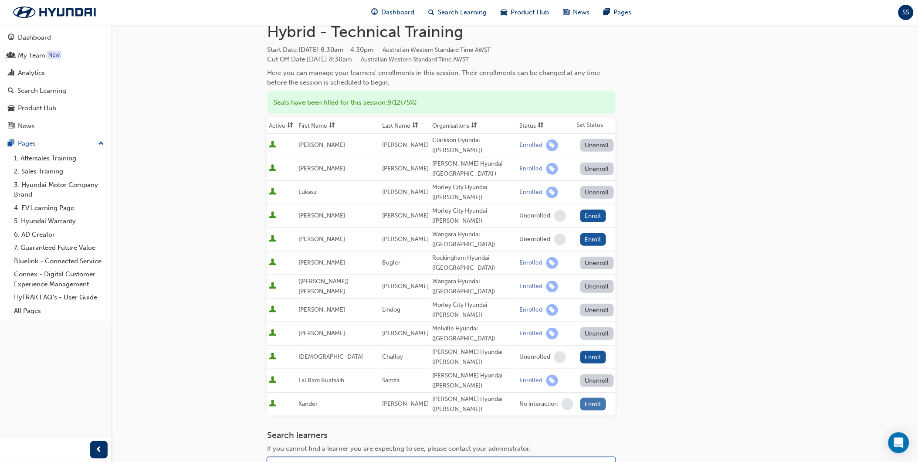
click at [589, 398] on button "Enroll" at bounding box center [593, 404] width 26 height 13
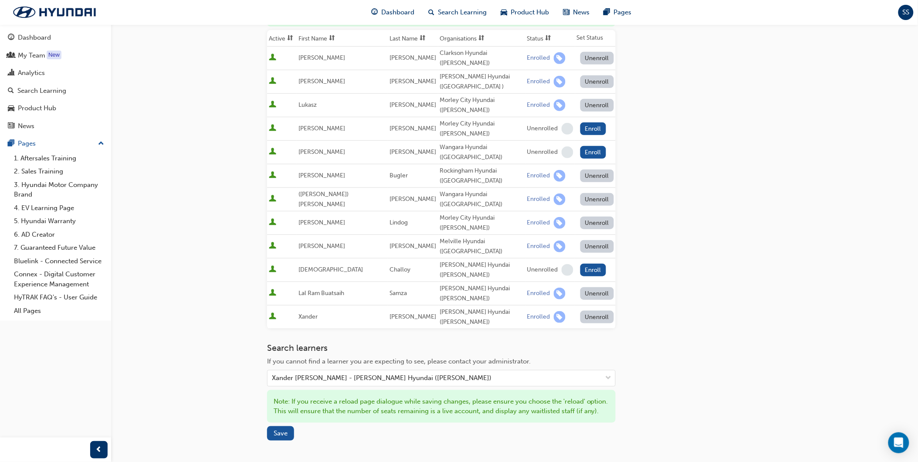
scroll to position [145, 0]
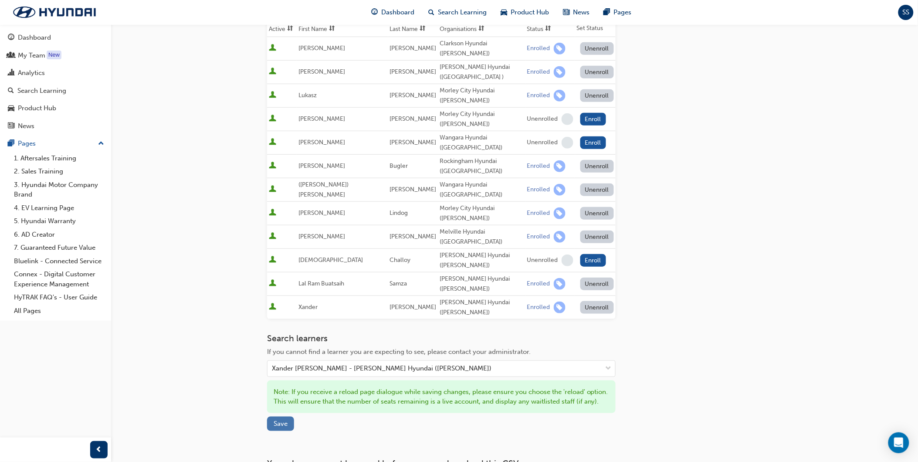
click at [284, 419] on span "Save" at bounding box center [281, 423] width 14 height 8
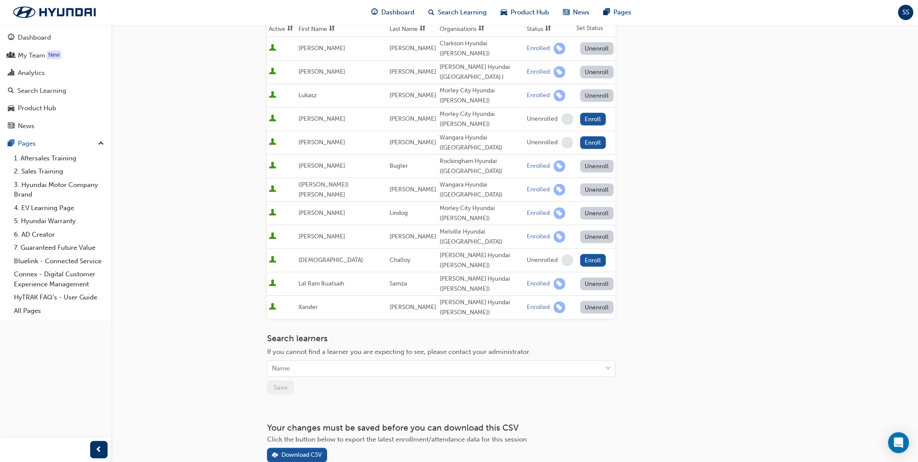
scroll to position [145, 0]
